Goal: Task Accomplishment & Management: Manage account settings

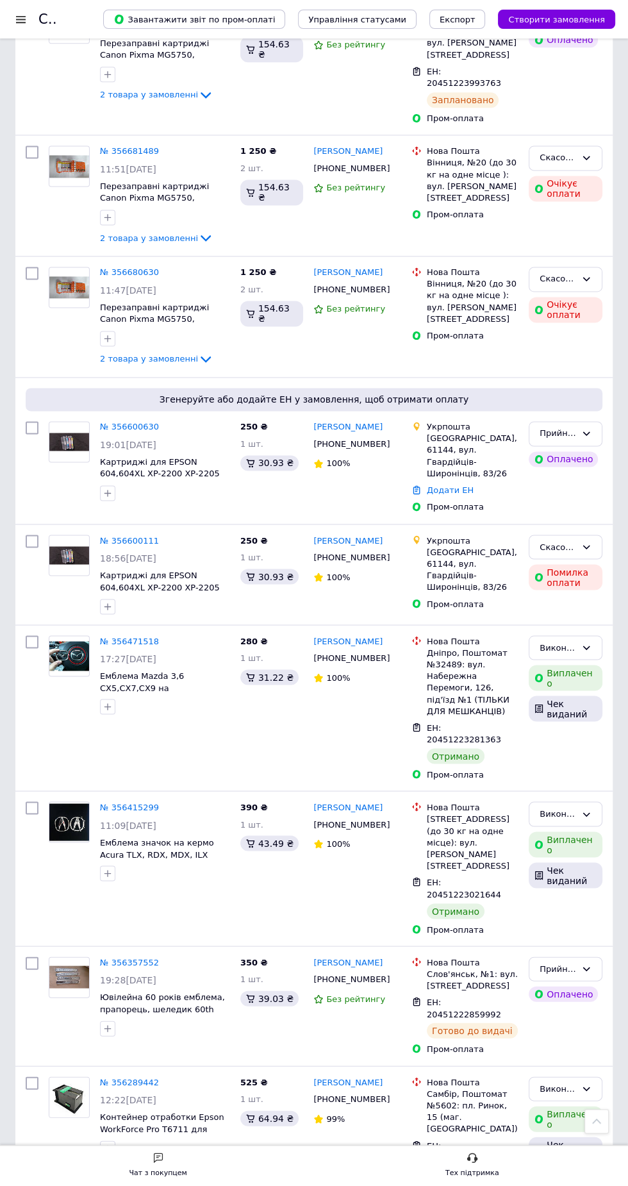
scroll to position [1119, 0]
click at [127, 431] on link "№ 356600630" at bounding box center [129, 427] width 59 height 10
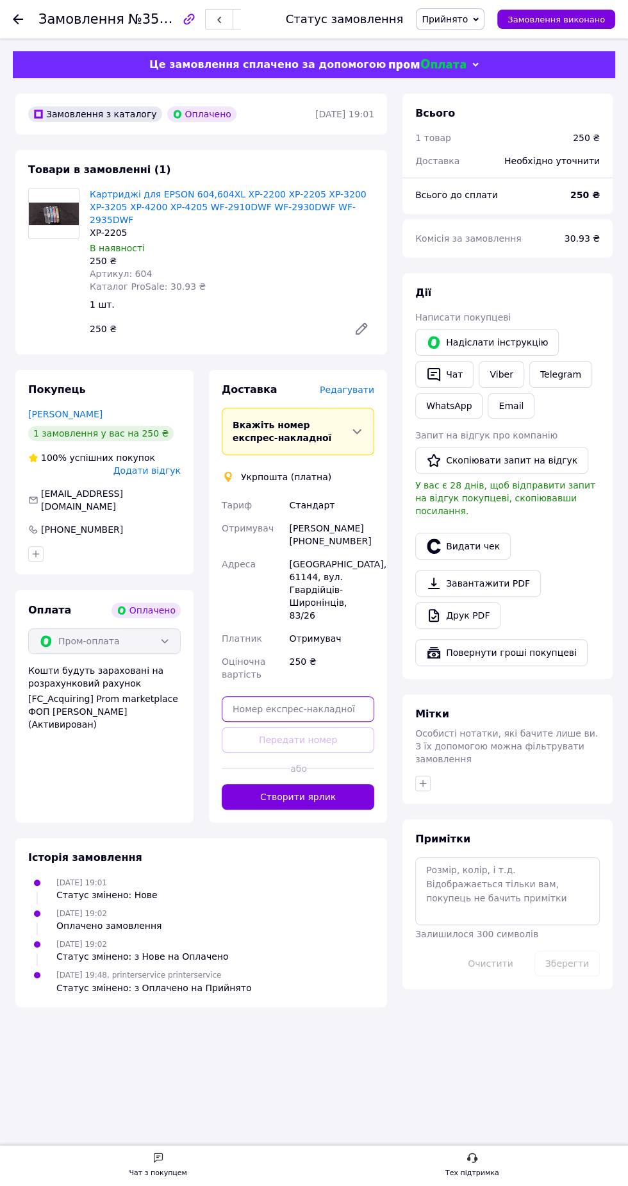
click at [307, 696] on input "text" at bounding box center [298, 709] width 153 height 26
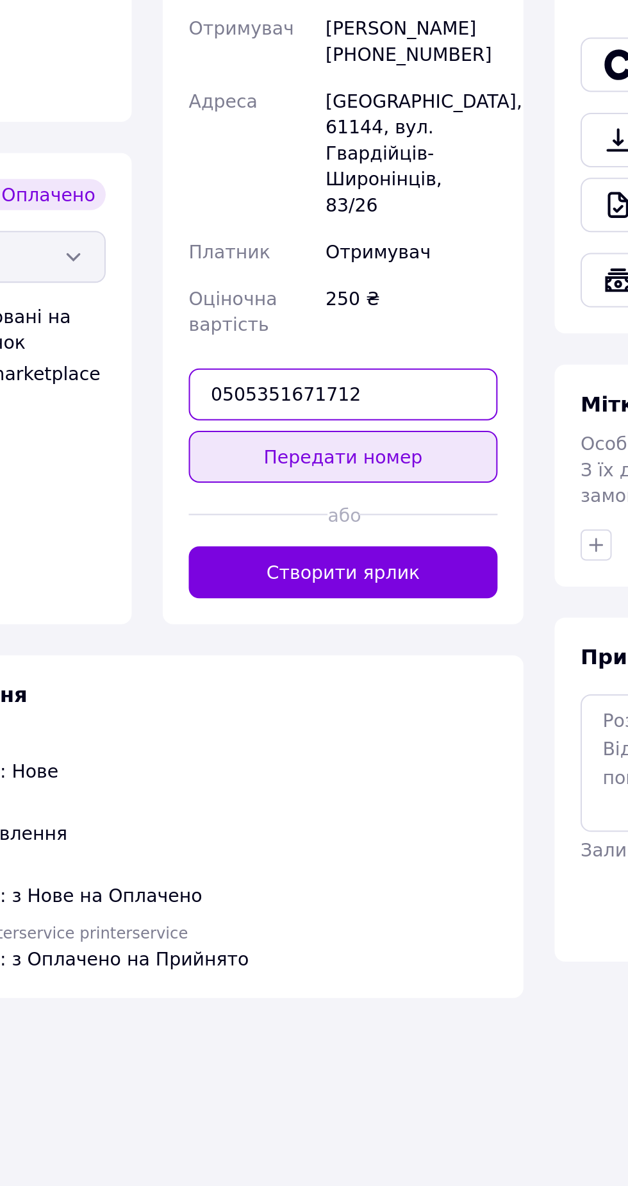
type input "0505351671712"
click at [351, 727] on button "Передати номер" at bounding box center [298, 740] width 153 height 26
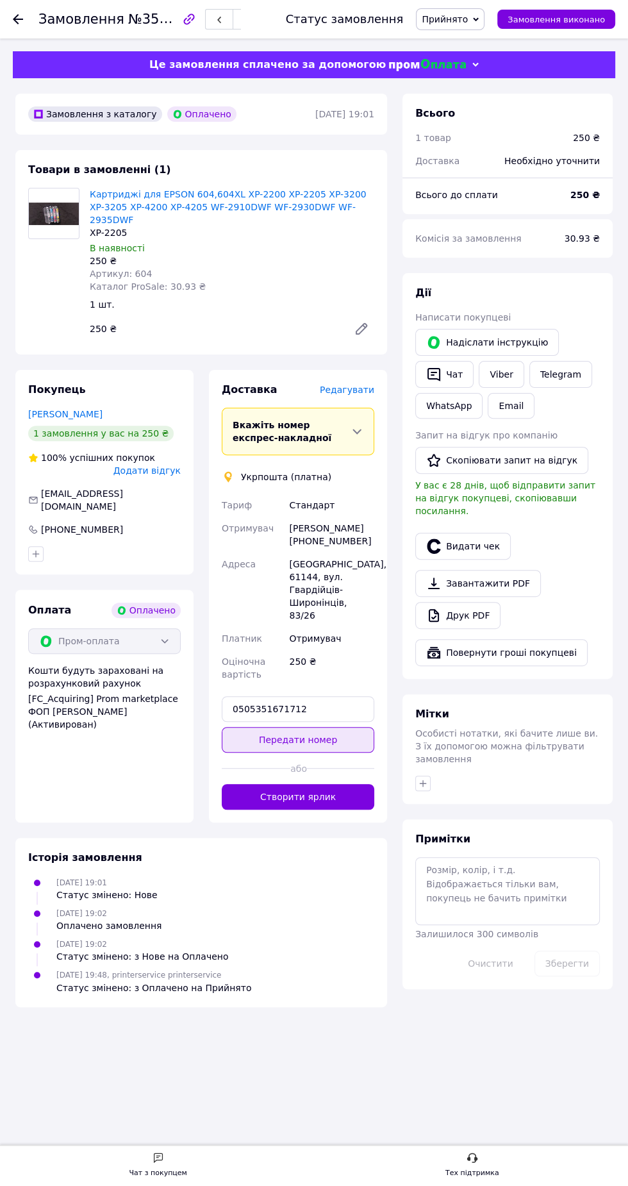
click at [329, 727] on button "Передати номер" at bounding box center [298, 740] width 153 height 26
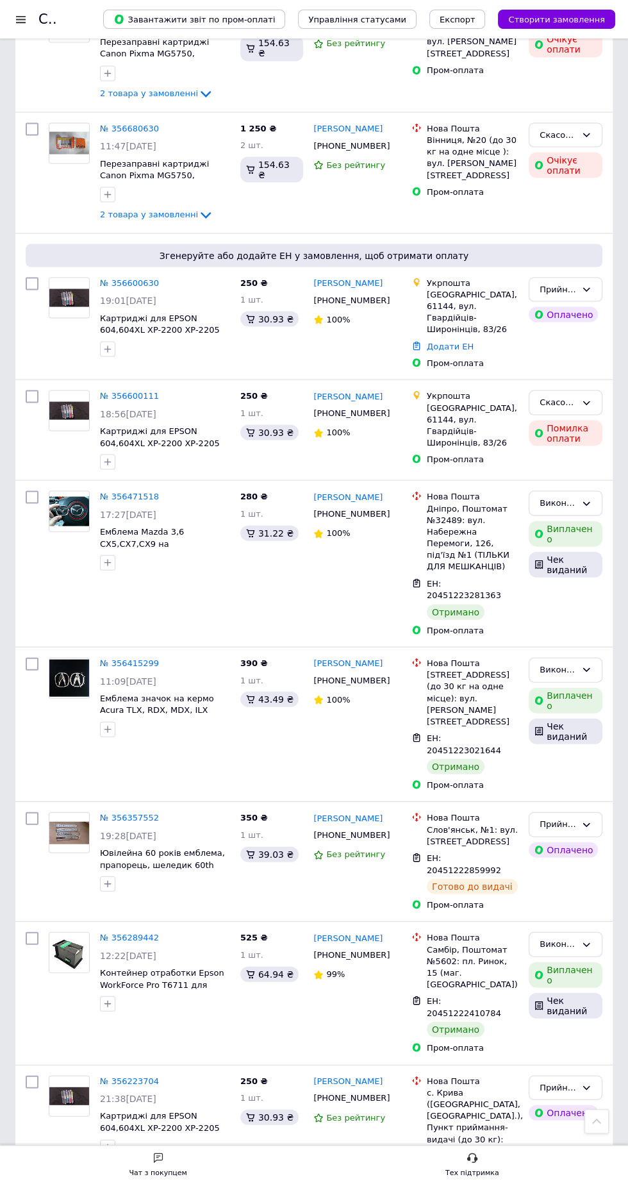
scroll to position [1547, 0]
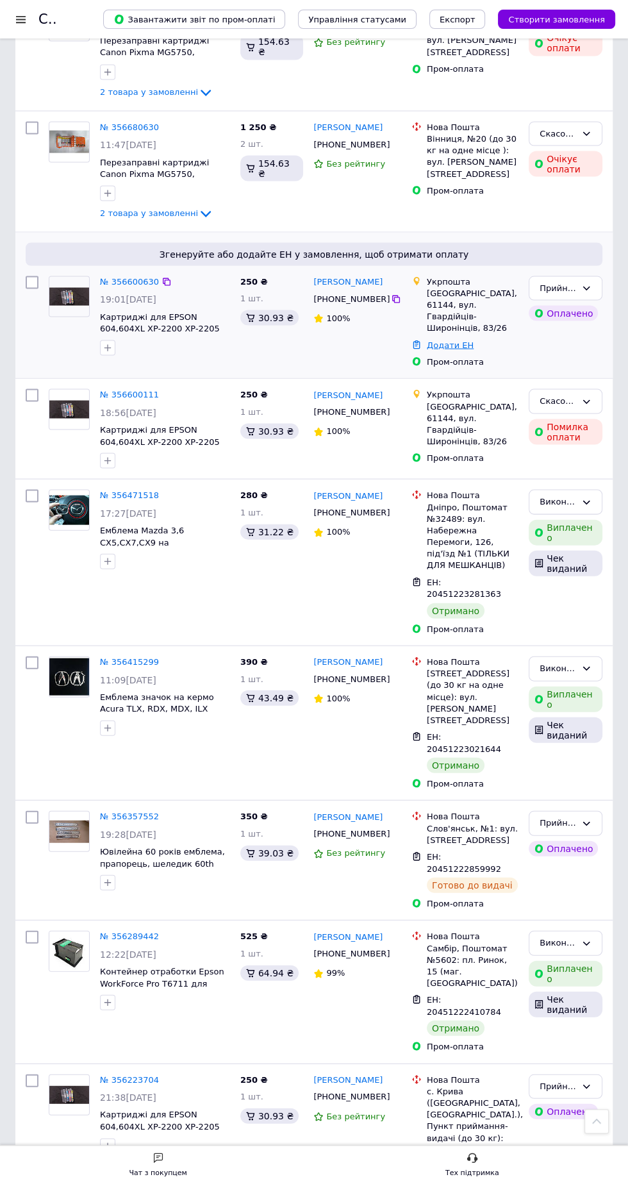
click at [456, 349] on link "Додати ЕН" at bounding box center [450, 345] width 47 height 10
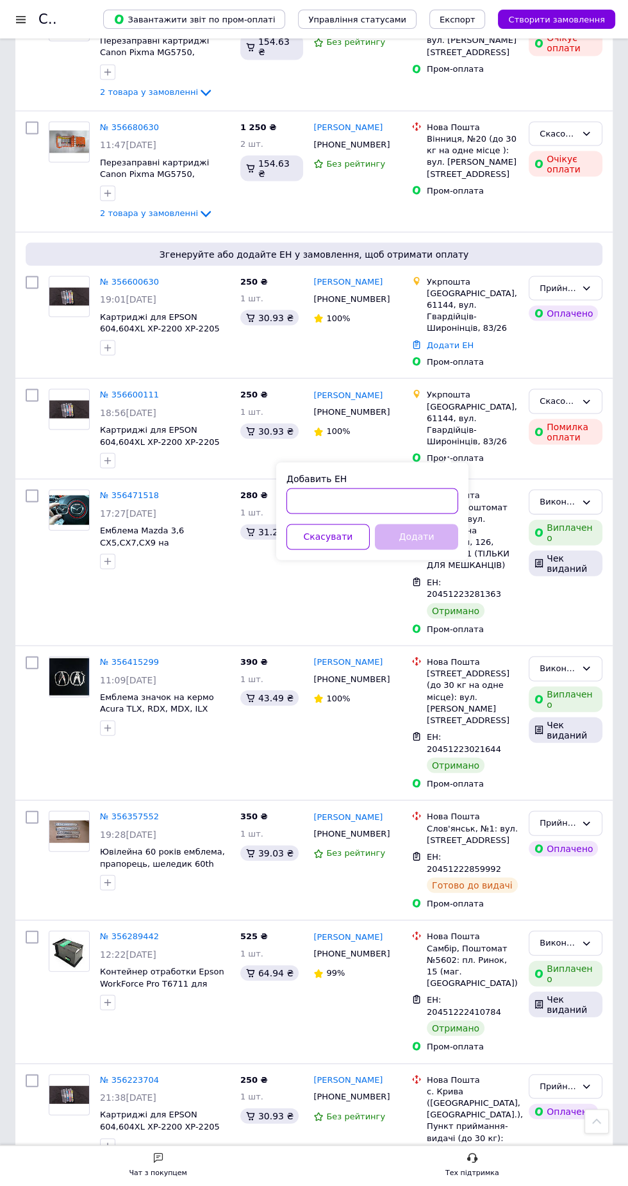
click at [414, 505] on input "Добавить ЕН" at bounding box center [373, 501] width 172 height 26
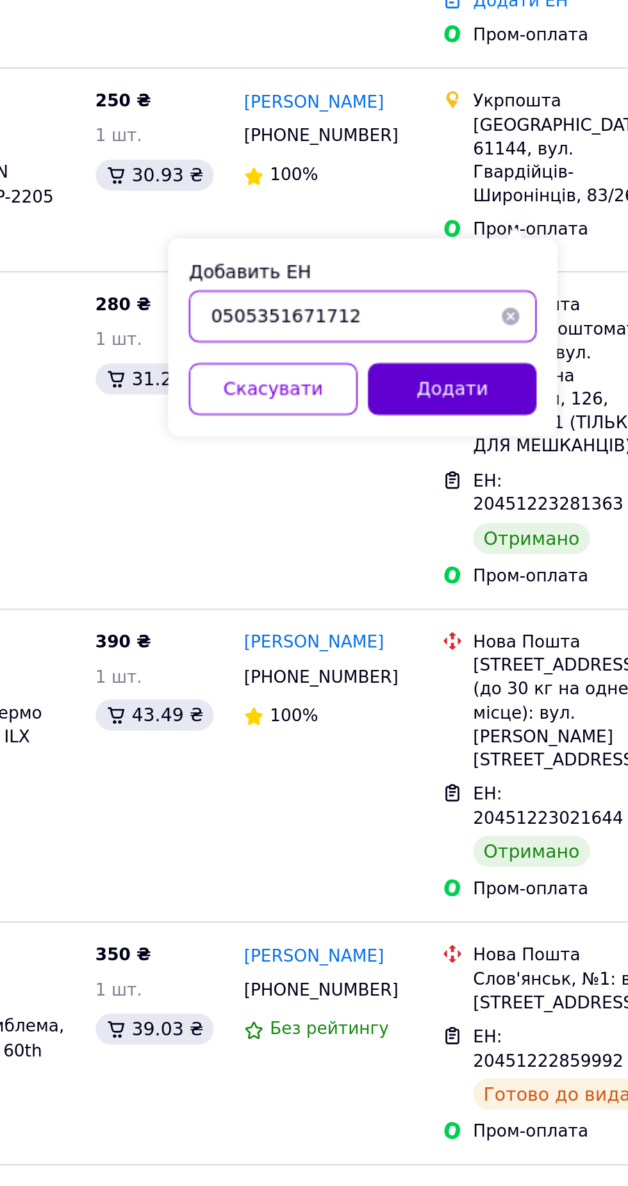
type input "0505351671712"
click at [447, 544] on button "Додати" at bounding box center [416, 537] width 83 height 26
click at [433, 540] on button "Додати" at bounding box center [416, 537] width 83 height 26
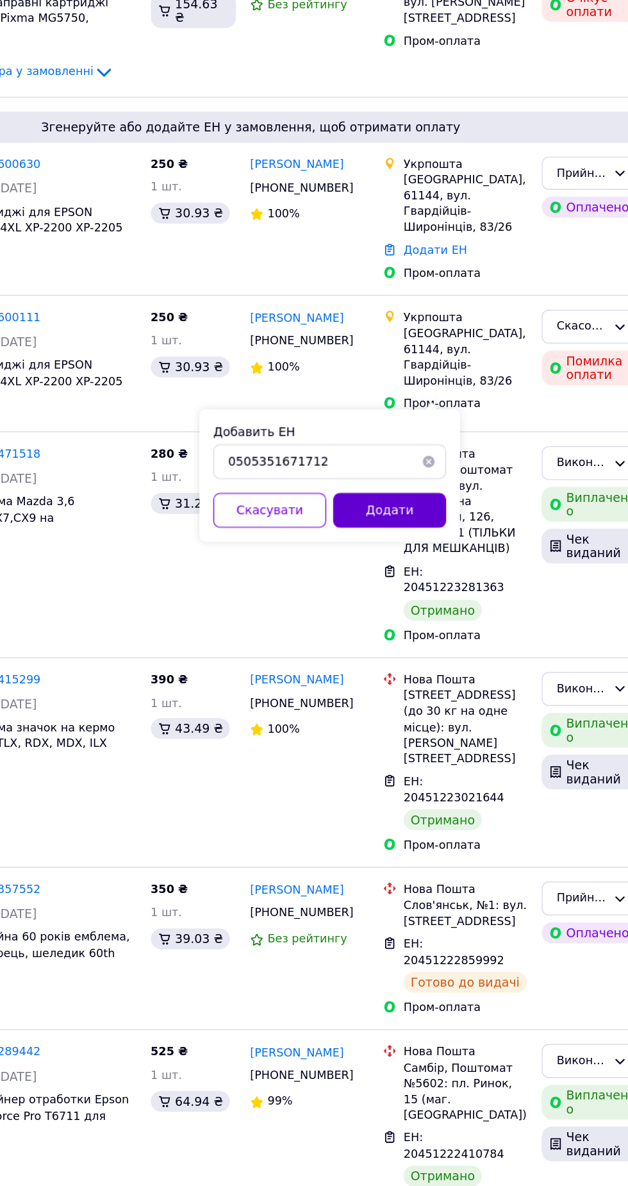
scroll to position [1548, 0]
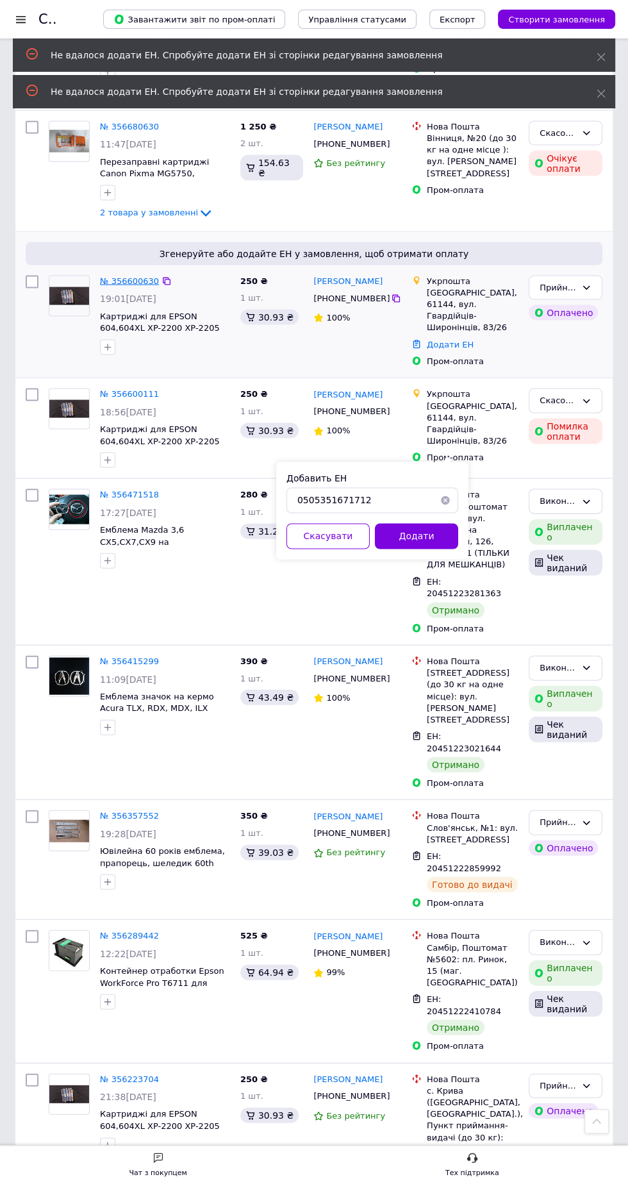
click at [116, 285] on link "№ 356600630" at bounding box center [129, 281] width 59 height 10
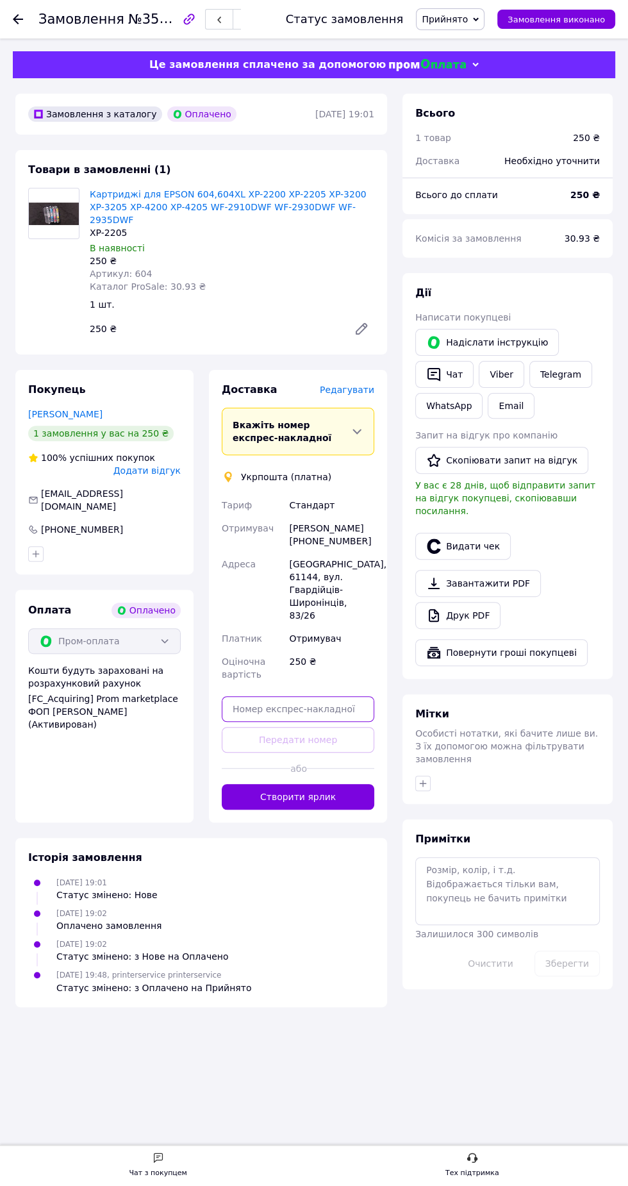
click at [326, 696] on input "text" at bounding box center [298, 709] width 153 height 26
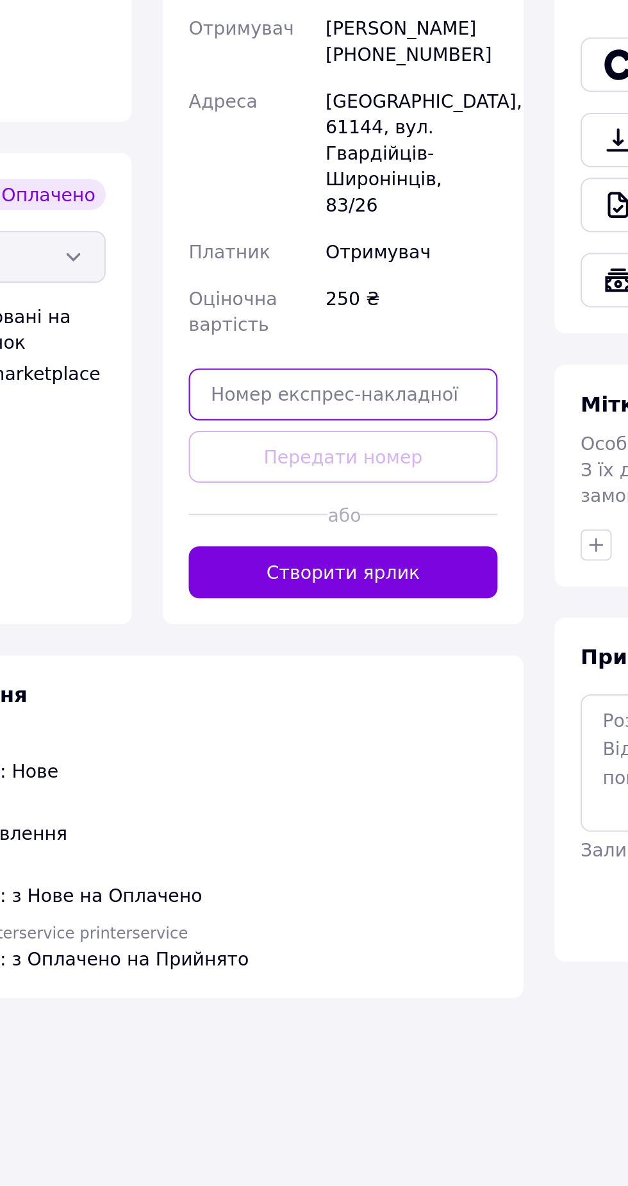
paste input "0505351671712"
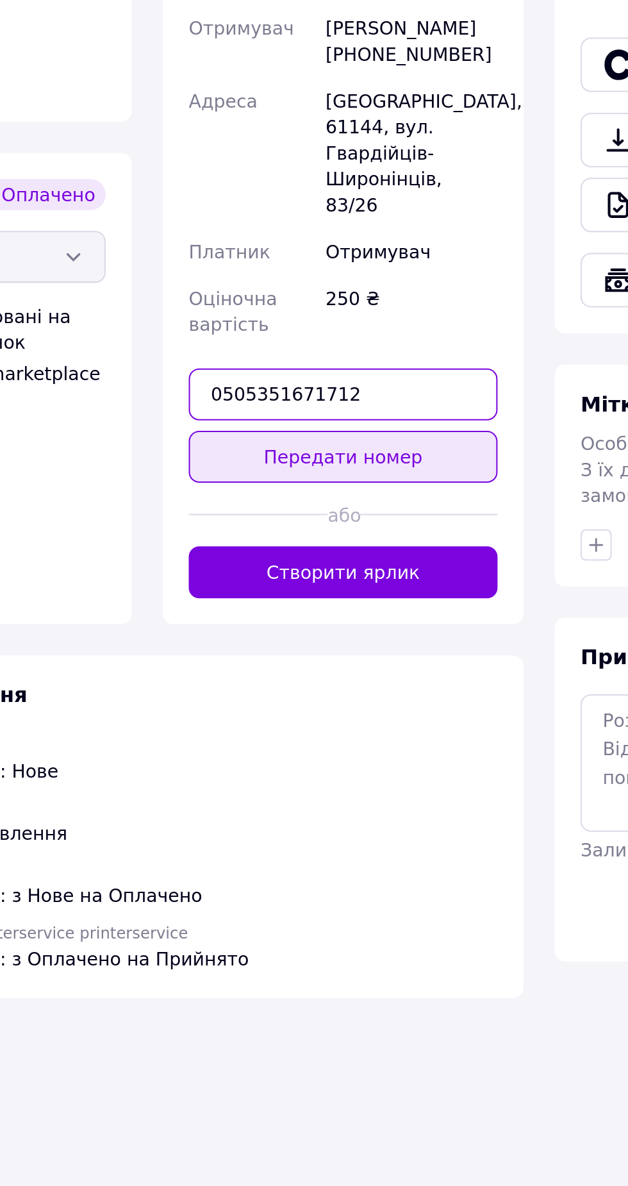
type input "0505351671712"
click at [335, 727] on button "Передати номер" at bounding box center [298, 740] width 153 height 26
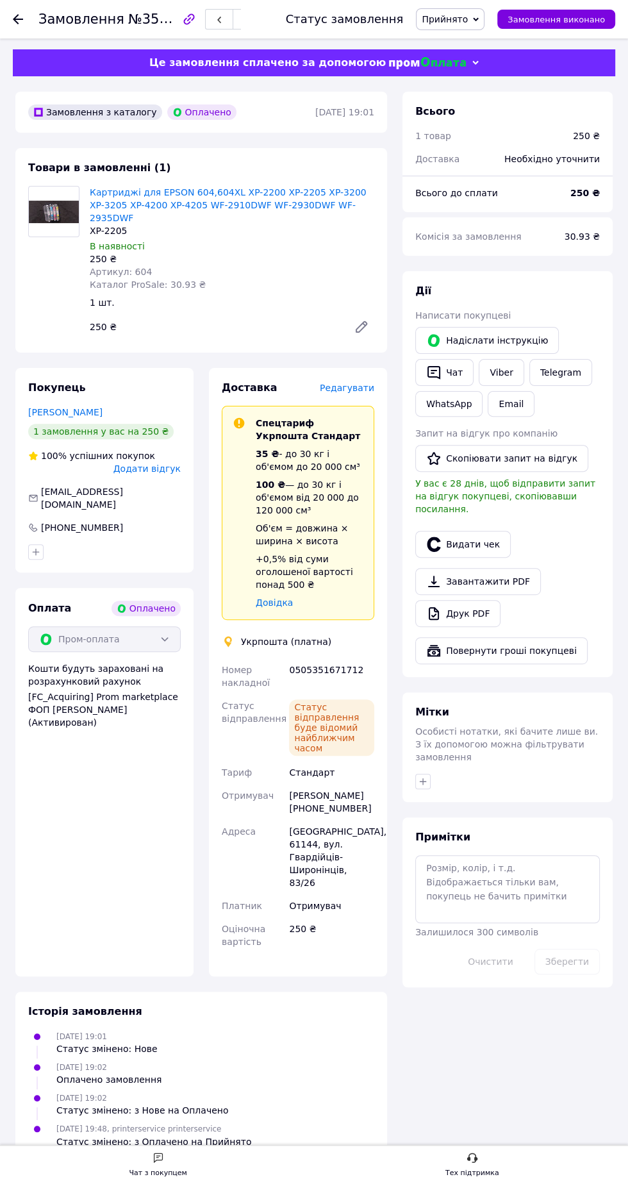
scroll to position [10, 0]
